Goal: Use online tool/utility: Utilize a website feature to perform a specific function

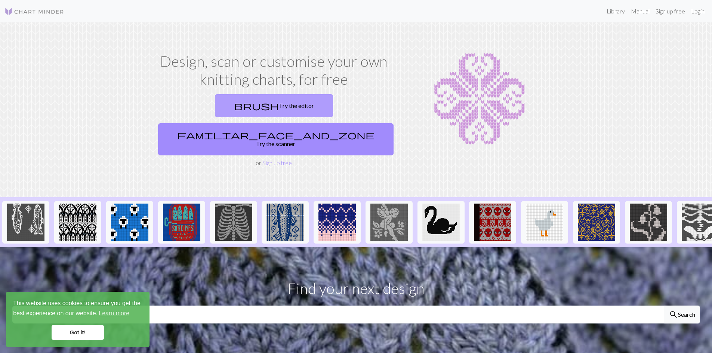
click at [234, 104] on span "brush" at bounding box center [256, 106] width 45 height 10
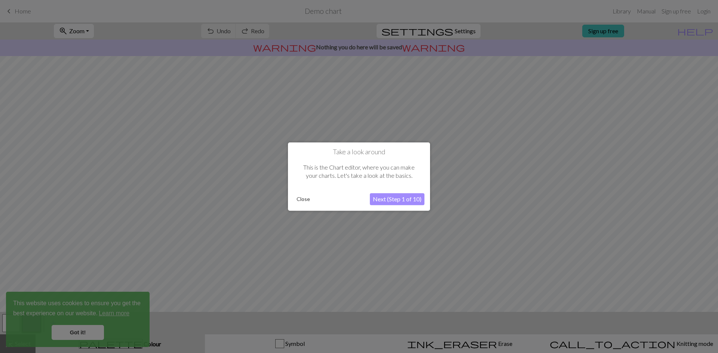
click at [397, 198] on button "Next (Step 1 of 10)" at bounding box center [397, 199] width 55 height 12
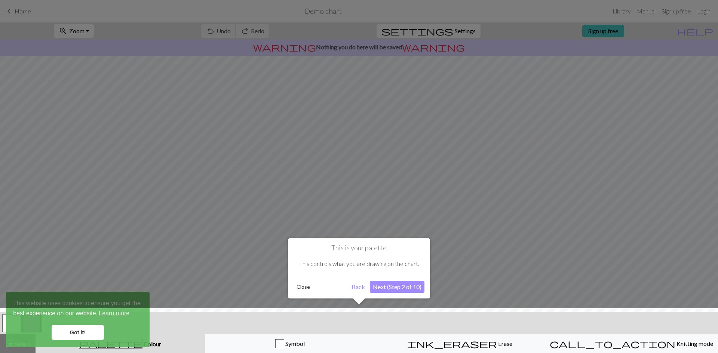
click at [411, 286] on button "Next (Step 2 of 10)" at bounding box center [397, 287] width 55 height 12
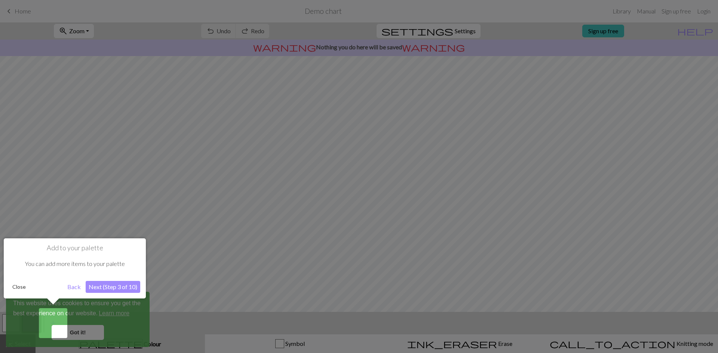
click at [104, 288] on button "Next (Step 3 of 10)" at bounding box center [113, 287] width 55 height 12
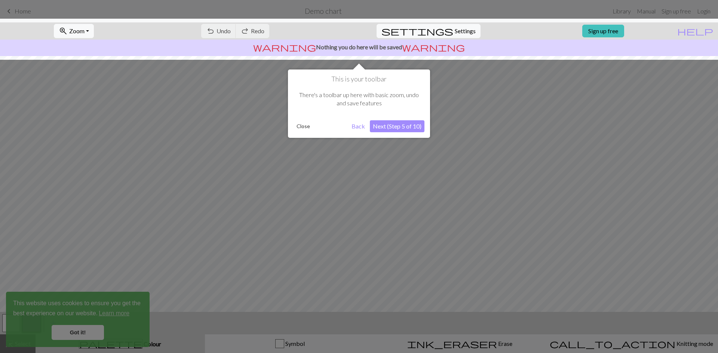
click at [396, 127] on button "Next (Step 5 of 10)" at bounding box center [397, 126] width 55 height 12
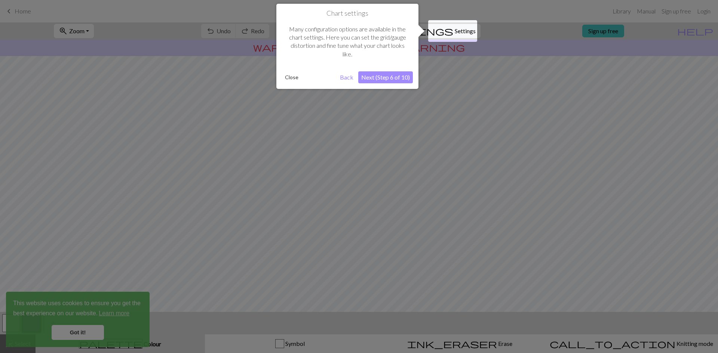
click at [399, 78] on button "Next (Step 6 of 10)" at bounding box center [385, 77] width 55 height 12
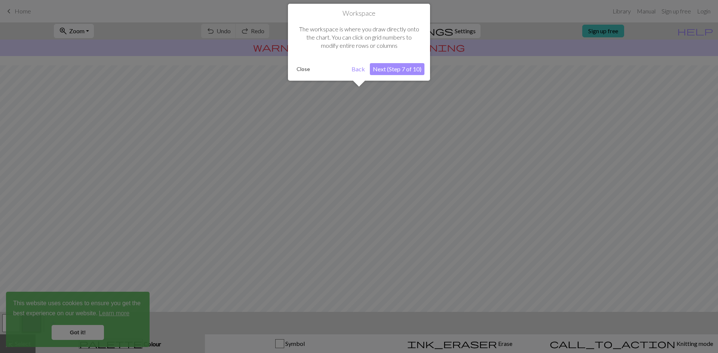
scroll to position [22, 0]
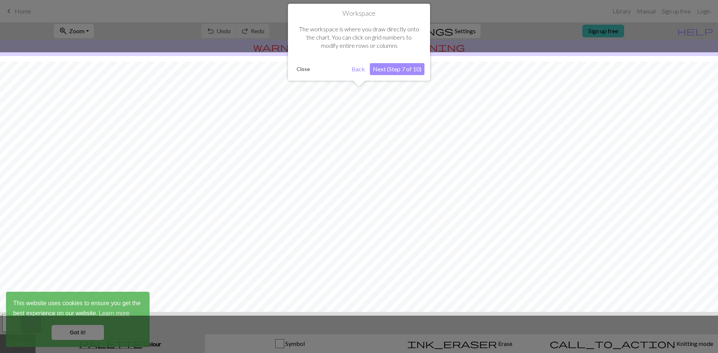
click at [399, 67] on button "Next (Step 7 of 10)" at bounding box center [397, 69] width 55 height 12
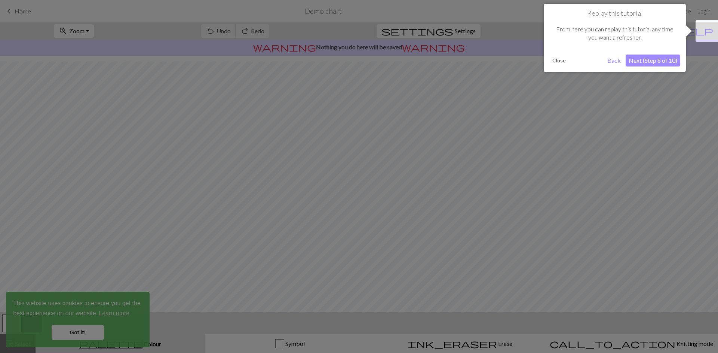
click at [647, 62] on button "Next (Step 8 of 10)" at bounding box center [653, 61] width 55 height 12
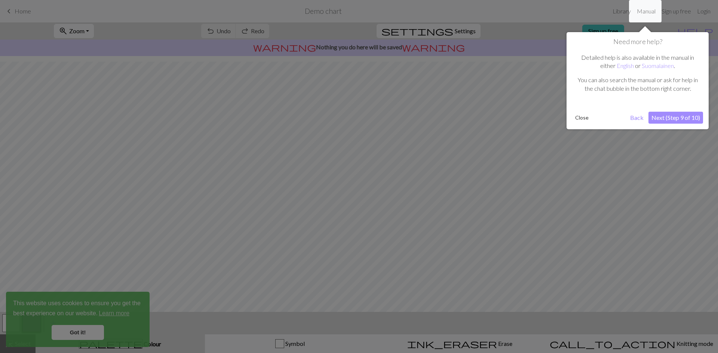
click at [669, 119] on button "Next (Step 9 of 10)" at bounding box center [675, 118] width 55 height 12
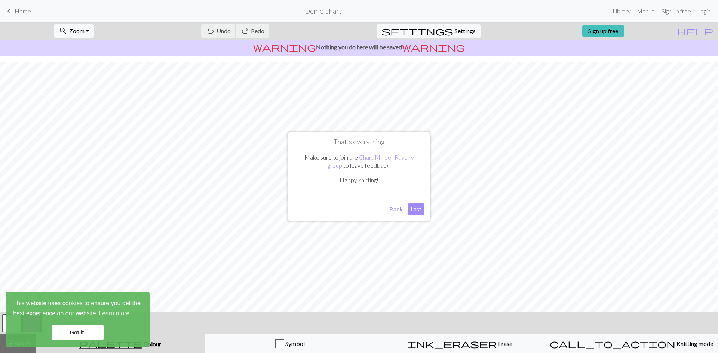
click at [412, 210] on button "Last" at bounding box center [416, 209] width 17 height 12
drag, startPoint x: 82, startPoint y: 329, endPoint x: 74, endPoint y: 326, distance: 8.2
click at [82, 328] on link "Got it!" at bounding box center [78, 332] width 52 height 15
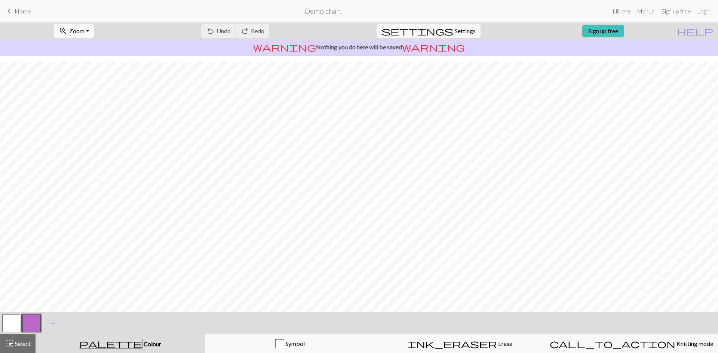
drag, startPoint x: 85, startPoint y: 317, endPoint x: 81, endPoint y: 323, distance: 6.7
click at [81, 323] on div "< > add Add a colour" at bounding box center [359, 323] width 718 height 22
click at [142, 346] on span "Colour" at bounding box center [151, 344] width 19 height 7
click at [49, 323] on span "add" at bounding box center [53, 323] width 9 height 10
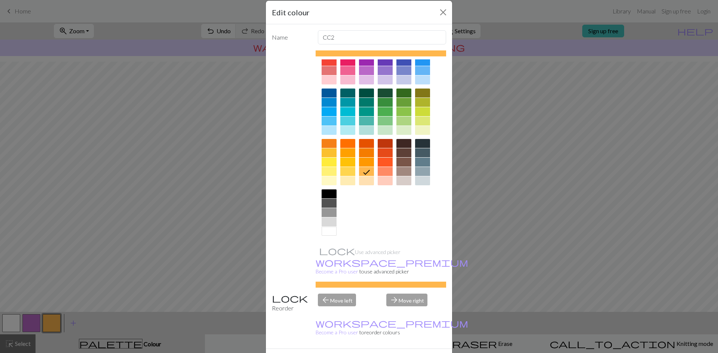
scroll to position [19, 0]
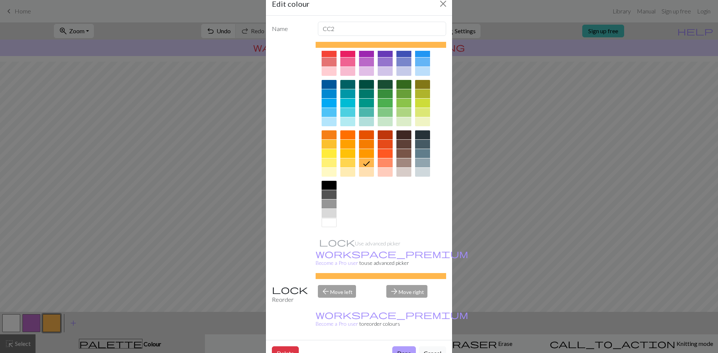
click at [397, 347] on button "Done" at bounding box center [404, 354] width 24 height 14
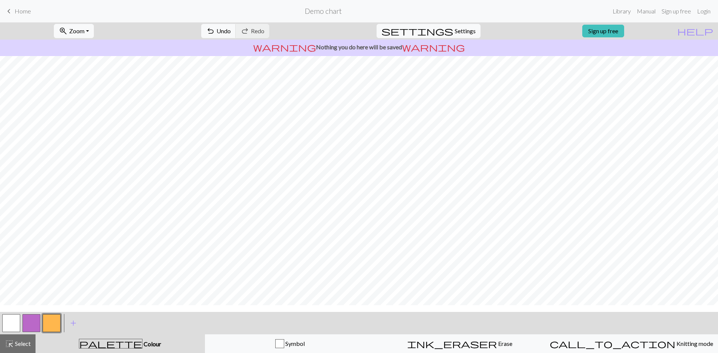
scroll to position [0, 0]
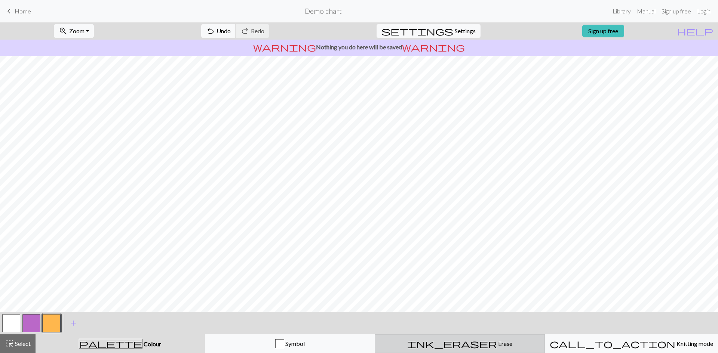
click at [449, 340] on div "ink_eraser Erase Erase" at bounding box center [460, 344] width 160 height 9
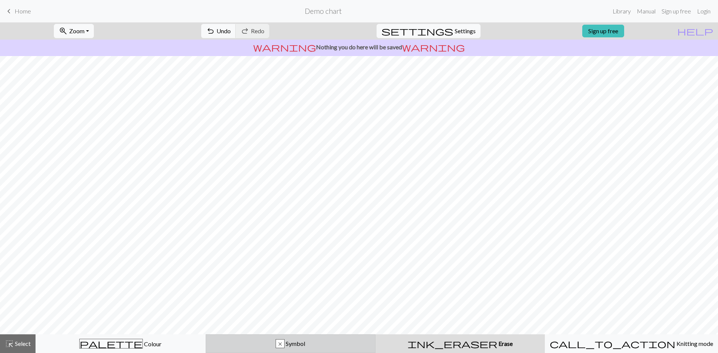
click at [302, 341] on span "Symbol" at bounding box center [295, 343] width 21 height 7
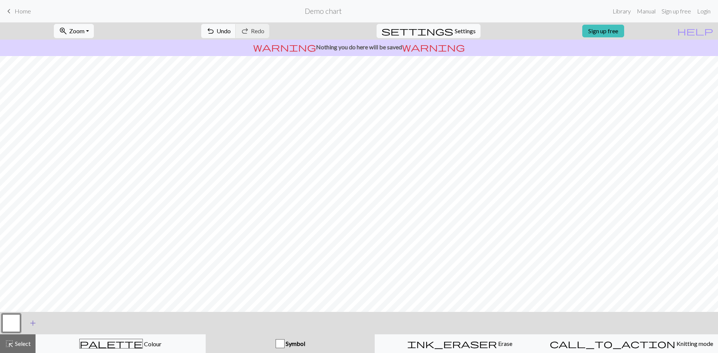
click at [28, 325] on button "add Add a symbol" at bounding box center [33, 323] width 19 height 19
click at [49, 320] on span "add" at bounding box center [53, 323] width 9 height 10
click at [31, 328] on button "button" at bounding box center [31, 323] width 18 height 18
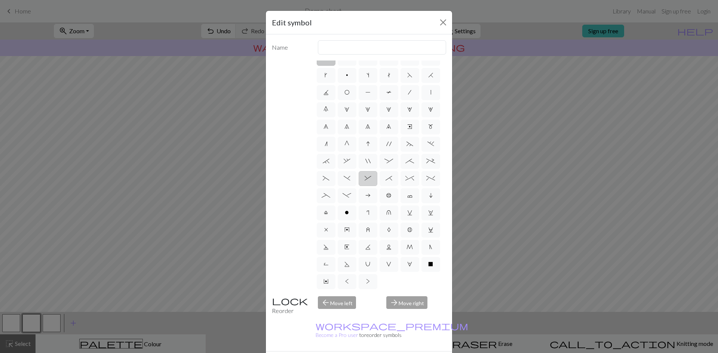
scroll to position [62, 0]
click at [438, 24] on button "Close" at bounding box center [443, 22] width 12 height 12
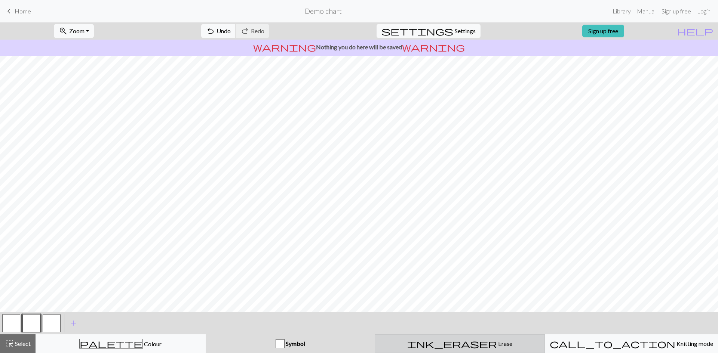
click at [451, 343] on span "ink_eraser" at bounding box center [452, 344] width 90 height 10
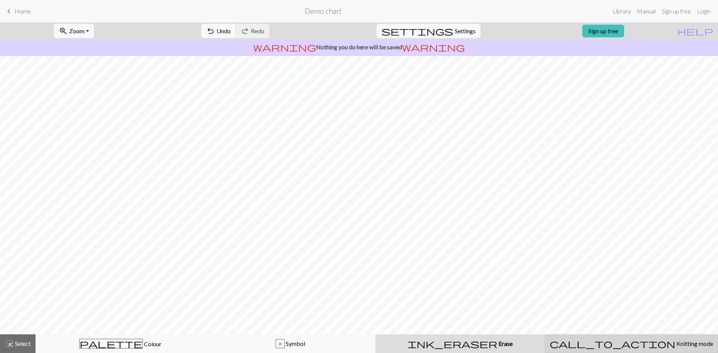
click at [635, 350] on button "call_to_action Knitting mode Knitting mode" at bounding box center [631, 344] width 173 height 19
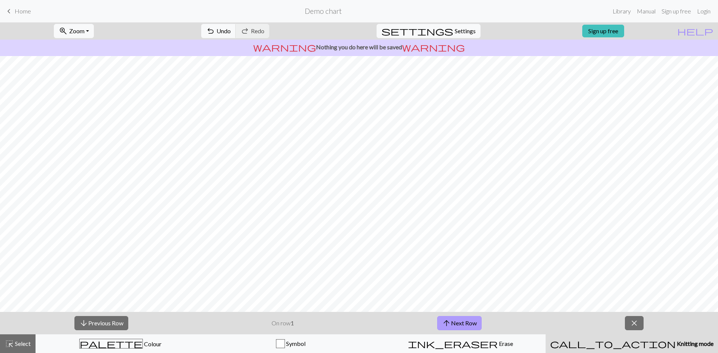
click at [447, 322] on span "arrow_upward" at bounding box center [446, 323] width 9 height 10
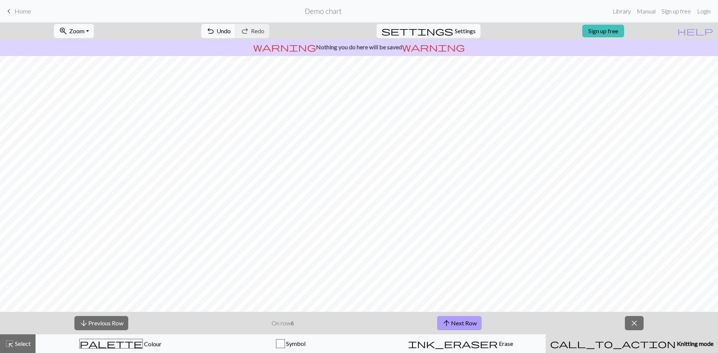
click at [447, 322] on span "arrow_upward" at bounding box center [446, 323] width 9 height 10
click at [447, 322] on span "arrow_upward" at bounding box center [447, 323] width 9 height 10
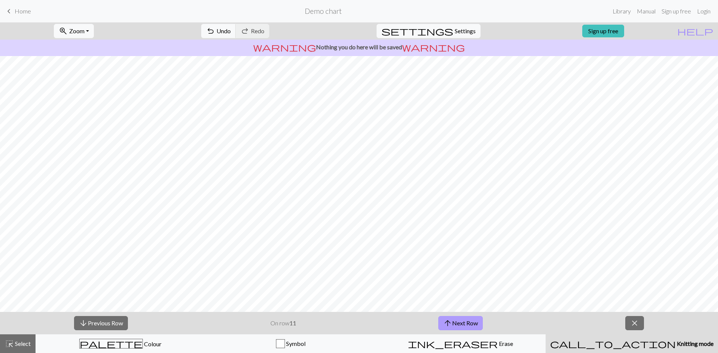
click at [447, 322] on span "arrow_upward" at bounding box center [447, 323] width 9 height 10
click at [448, 322] on span "arrow_upward" at bounding box center [447, 323] width 9 height 10
click at [443, 321] on span "arrow_upward" at bounding box center [447, 323] width 9 height 10
click at [451, 319] on span "arrow_upward" at bounding box center [447, 323] width 9 height 10
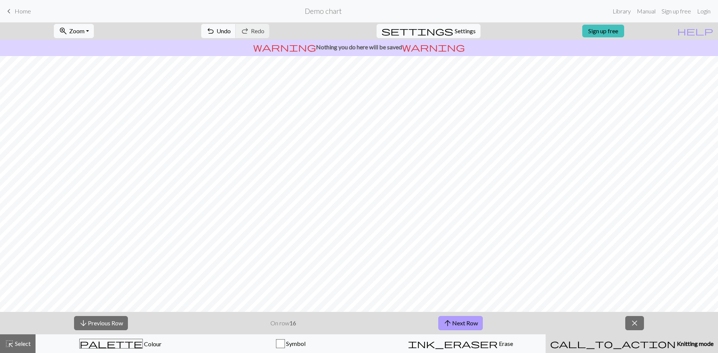
click at [452, 319] on span "arrow_upward" at bounding box center [447, 323] width 9 height 10
click at [452, 319] on button "arrow_upward Next Row" at bounding box center [460, 323] width 44 height 14
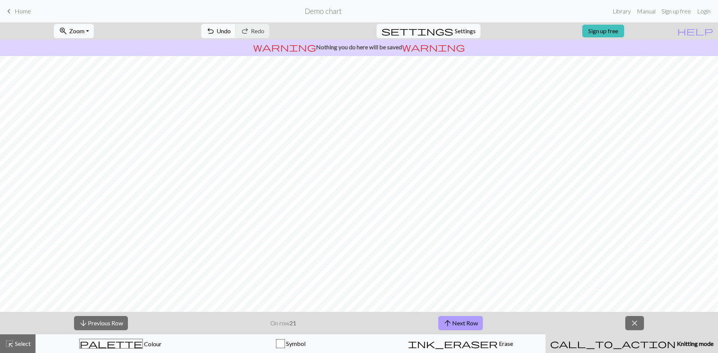
click at [452, 319] on button "arrow_upward Next Row" at bounding box center [460, 323] width 44 height 14
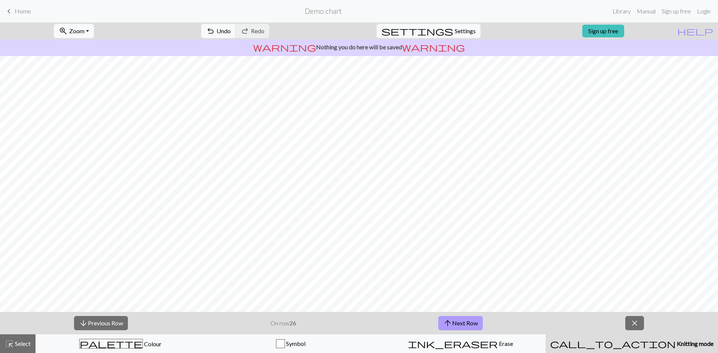
click at [452, 319] on button "arrow_upward Next Row" at bounding box center [460, 323] width 44 height 14
click at [637, 323] on span "close" at bounding box center [634, 323] width 9 height 10
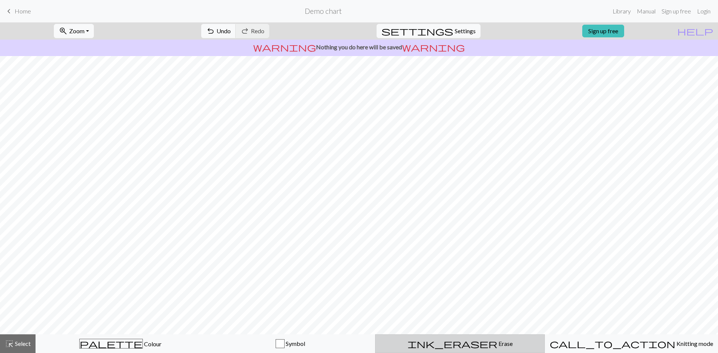
click at [419, 340] on div "ink_eraser Erase Erase" at bounding box center [460, 344] width 160 height 9
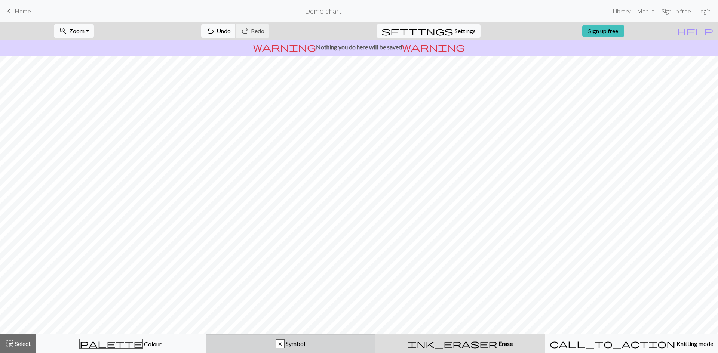
click at [289, 344] on span "Symbol" at bounding box center [295, 343] width 21 height 7
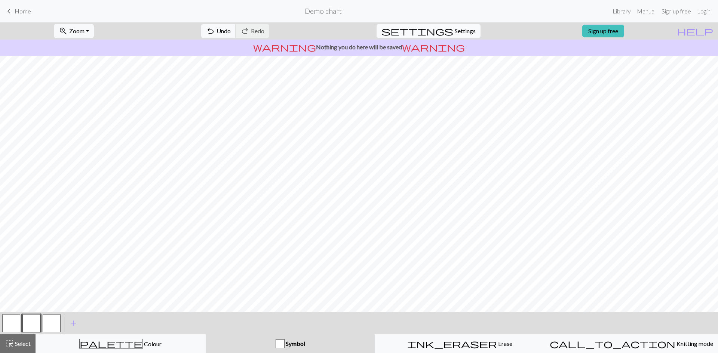
click at [443, 31] on span "settings" at bounding box center [417, 31] width 72 height 10
select select "aran"
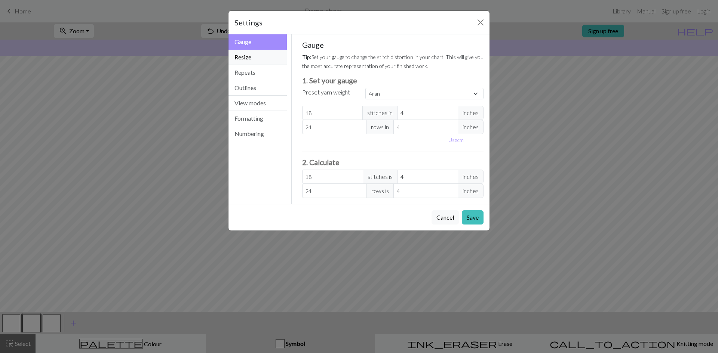
click at [258, 53] on button "Resize" at bounding box center [257, 57] width 58 height 15
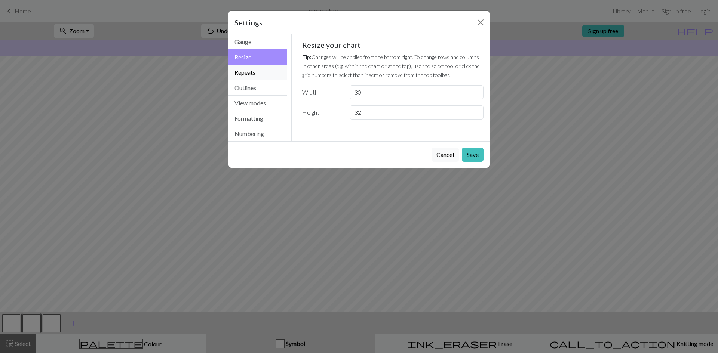
click at [265, 72] on button "Repeats" at bounding box center [257, 72] width 58 height 15
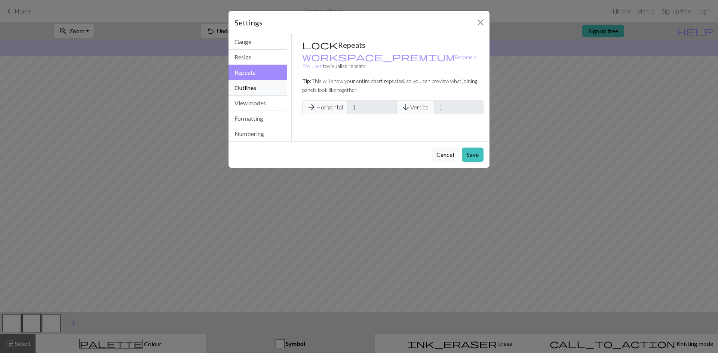
click at [262, 86] on button "Outlines" at bounding box center [257, 87] width 58 height 15
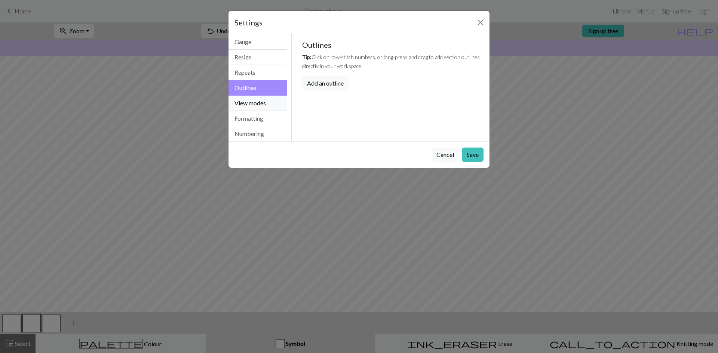
click at [259, 103] on button "View modes" at bounding box center [257, 103] width 58 height 15
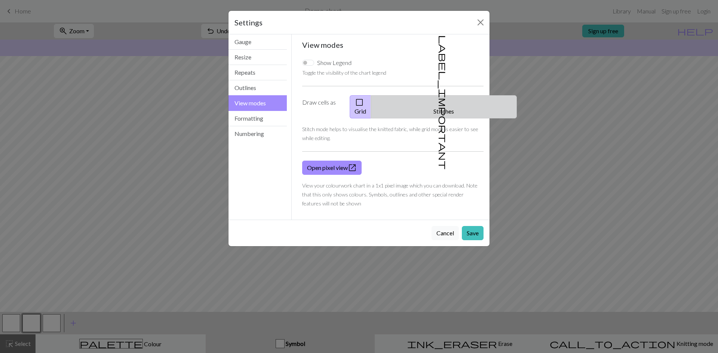
click at [451, 99] on button "label_important Stitches" at bounding box center [444, 106] width 146 height 23
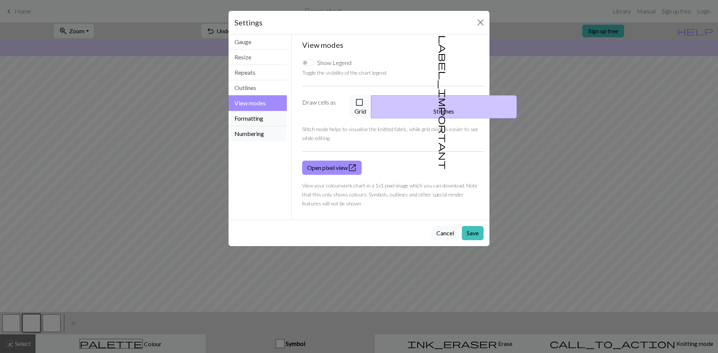
drag, startPoint x: 256, startPoint y: 122, endPoint x: 255, endPoint y: 131, distance: 9.1
click at [255, 130] on div "Gauge Resize Repeats Outlines View modes Formatting Numbering" at bounding box center [257, 87] width 58 height 107
click at [255, 131] on button "Numbering" at bounding box center [257, 133] width 58 height 15
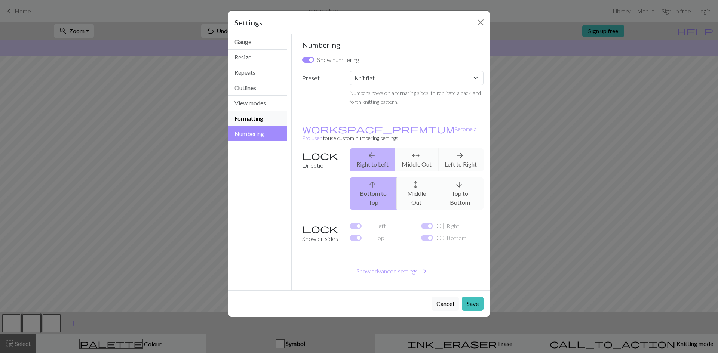
click at [273, 122] on button "Formatting" at bounding box center [257, 118] width 58 height 15
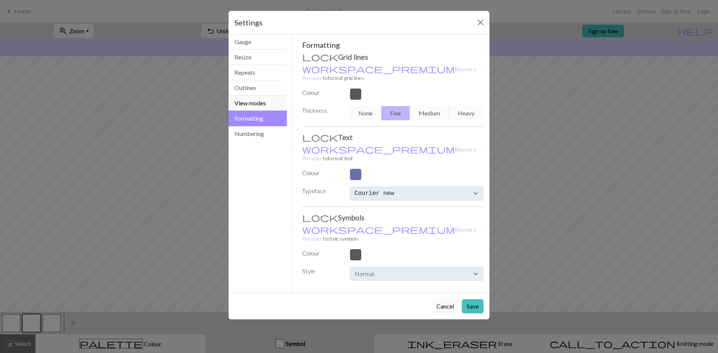
click at [270, 107] on button "View modes" at bounding box center [257, 103] width 58 height 15
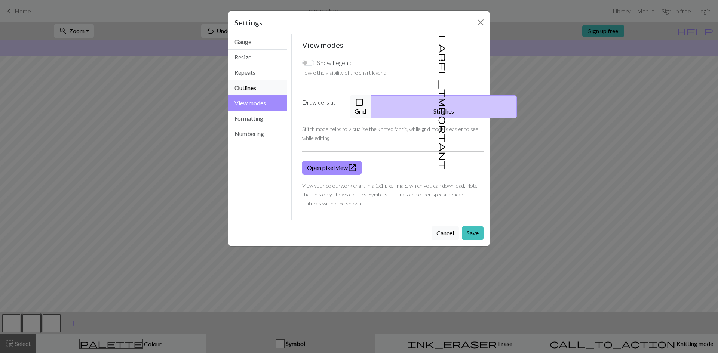
click at [265, 93] on button "Outlines" at bounding box center [257, 87] width 58 height 15
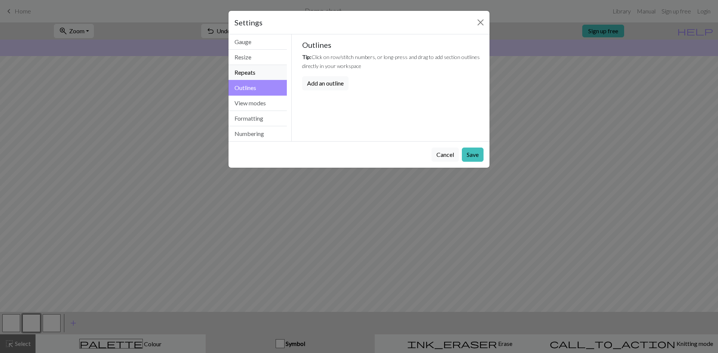
click at [269, 69] on button "Repeats" at bounding box center [257, 72] width 58 height 15
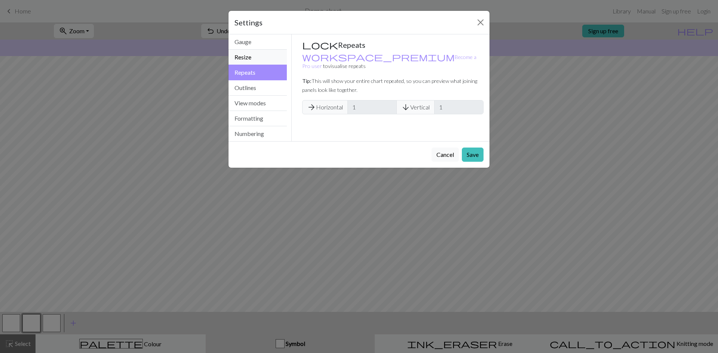
click at [267, 53] on button "Resize" at bounding box center [257, 57] width 58 height 15
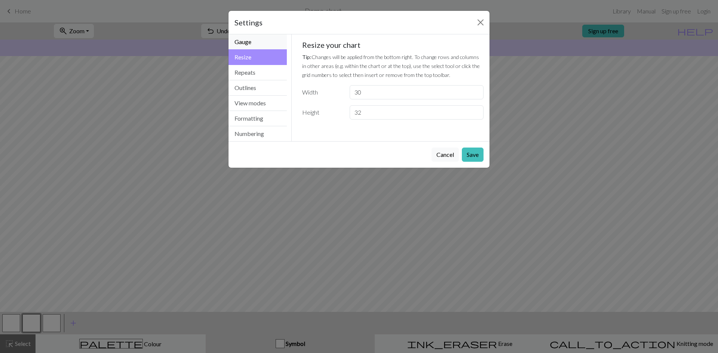
click at [264, 45] on button "Gauge" at bounding box center [257, 41] width 58 height 15
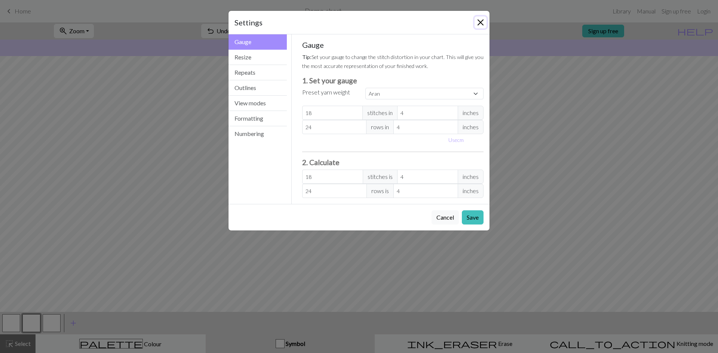
click at [478, 22] on button "Close" at bounding box center [480, 22] width 12 height 12
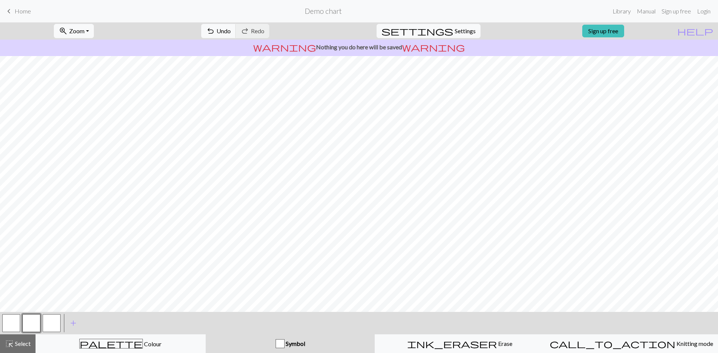
click at [324, 340] on div "Symbol" at bounding box center [290, 344] width 160 height 9
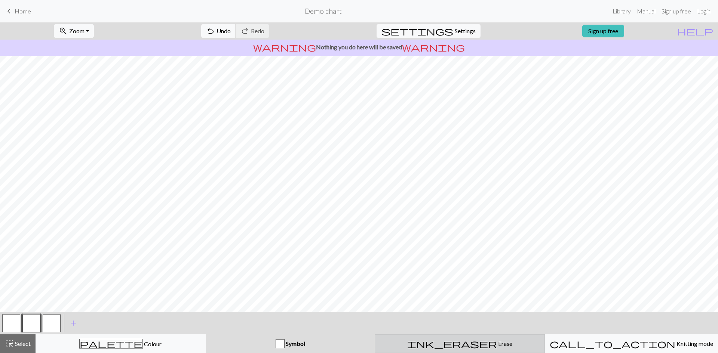
click at [436, 341] on div "ink_eraser Erase Erase" at bounding box center [460, 344] width 160 height 9
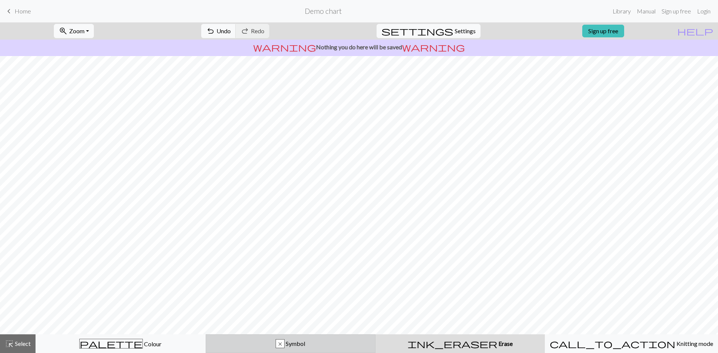
click at [275, 347] on div "x Symbol" at bounding box center [291, 344] width 160 height 9
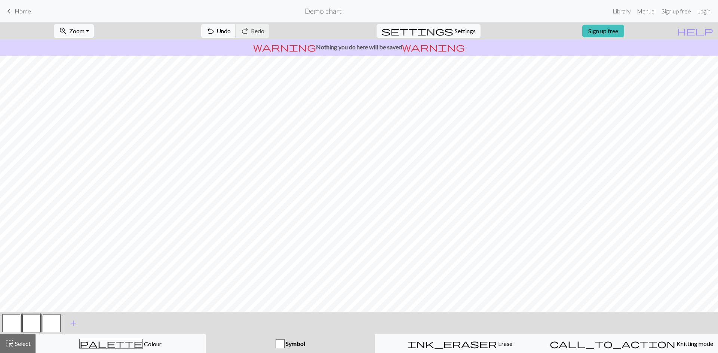
click at [380, 50] on p "warning Nothing you do here will be saved warning" at bounding box center [359, 47] width 712 height 9
click at [615, 33] on link "Sign up free" at bounding box center [603, 31] width 42 height 13
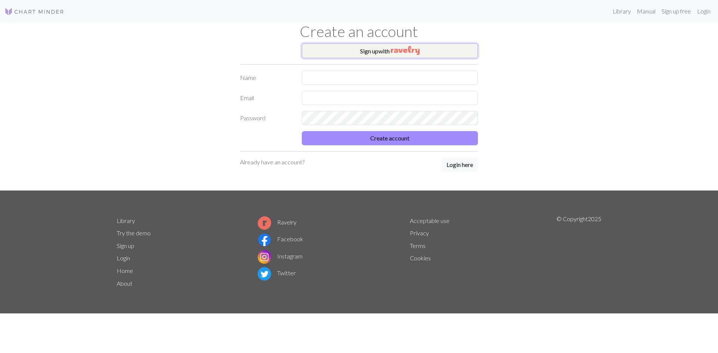
click at [403, 54] on img "button" at bounding box center [405, 50] width 29 height 9
